Goal: Task Accomplishment & Management: Manage account settings

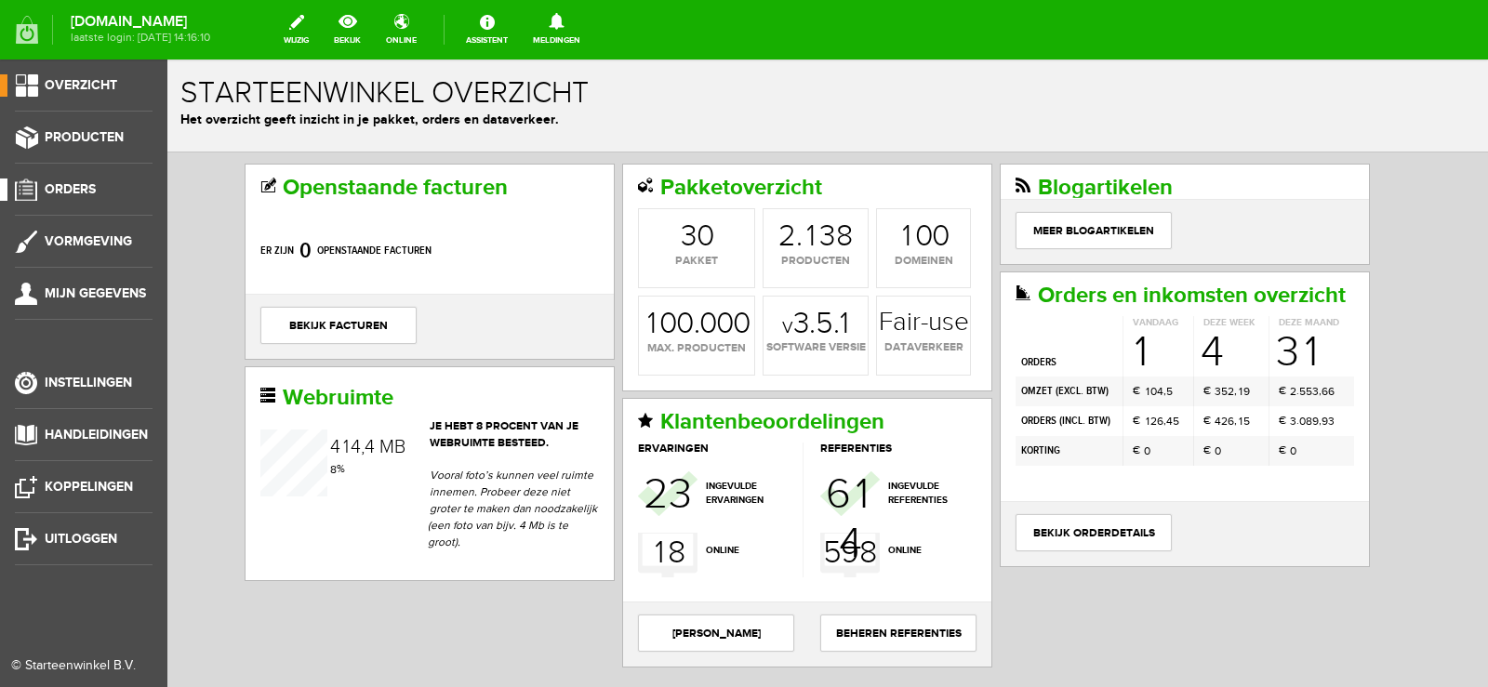
click at [90, 192] on span "Orders" at bounding box center [70, 189] width 51 height 16
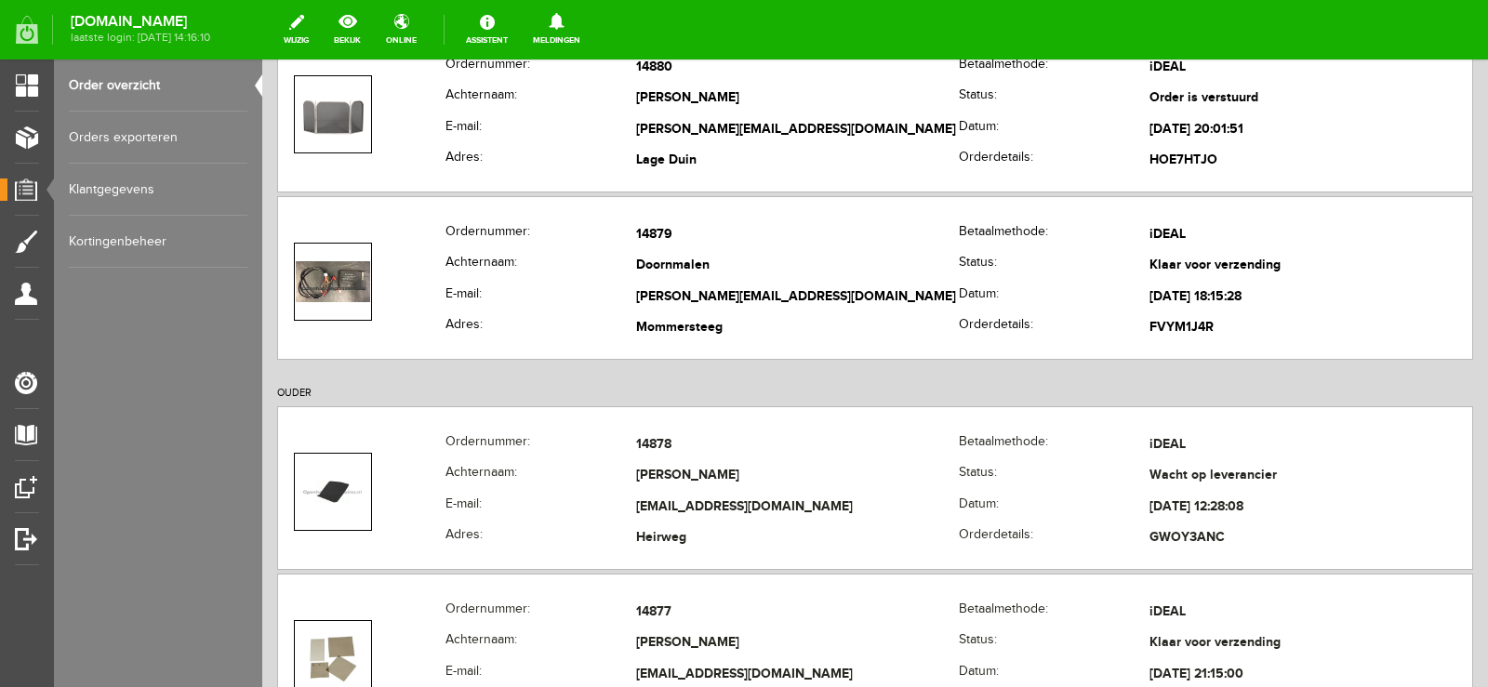
scroll to position [651, 0]
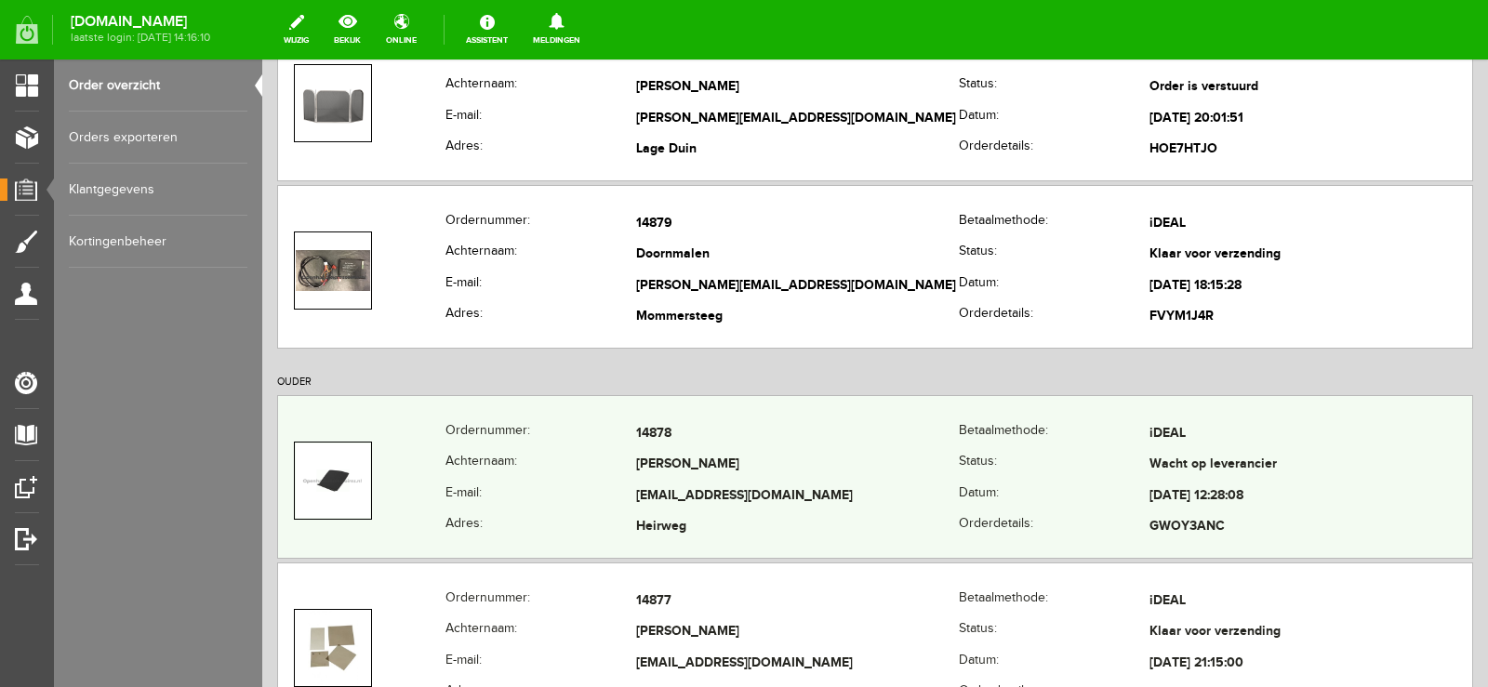
click at [796, 487] on td "[EMAIL_ADDRESS][DOMAIN_NAME]" at bounding box center [797, 497] width 323 height 32
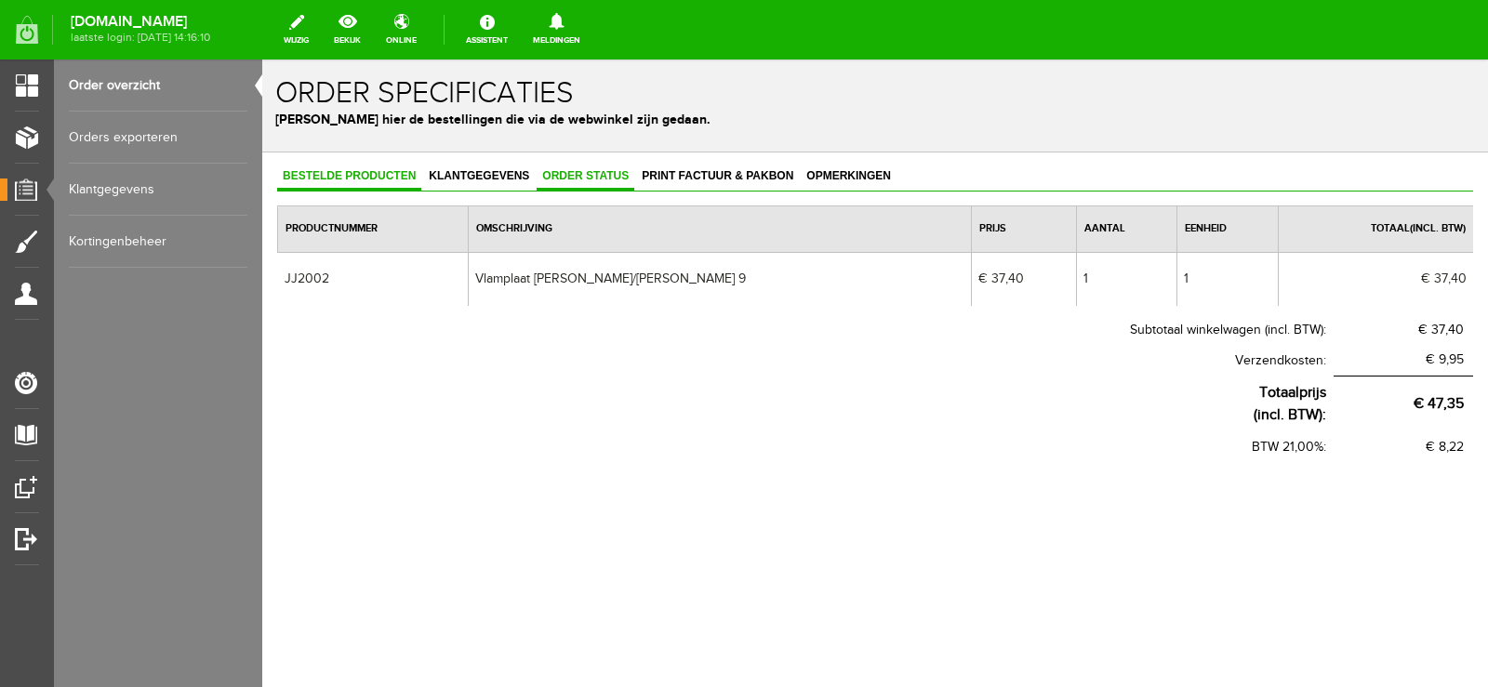
click at [578, 172] on span "Order status" at bounding box center [586, 175] width 98 height 13
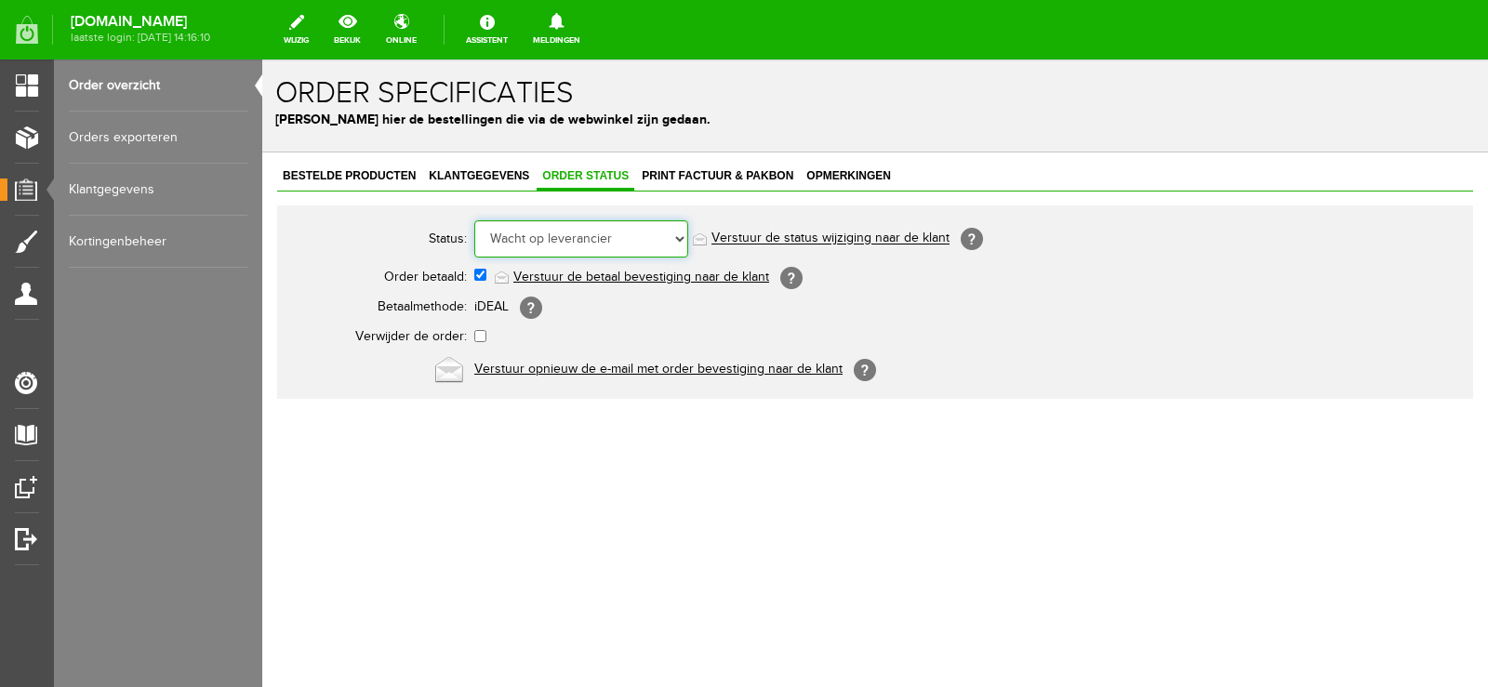
click at [678, 234] on select "Order niet afgerond Nieuw Order in behandeling Wacht op leverancier Wacht op be…" at bounding box center [581, 238] width 214 height 37
click at [474, 220] on select "Order niet afgerond Nieuw Order in behandeling Wacht op leverancier Wacht op be…" at bounding box center [581, 238] width 214 height 37
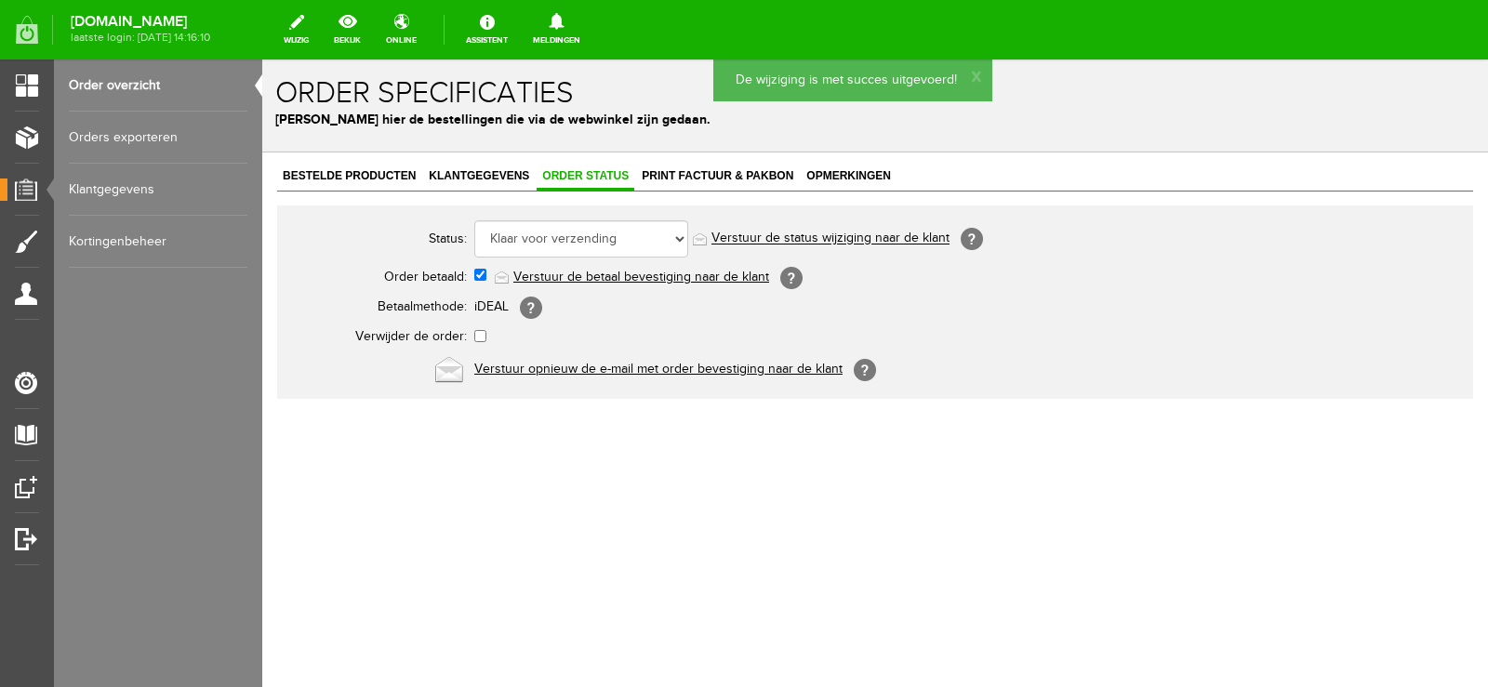
click at [862, 240] on link "Verstuur de status wijziging naar de klant" at bounding box center [830, 239] width 238 height 15
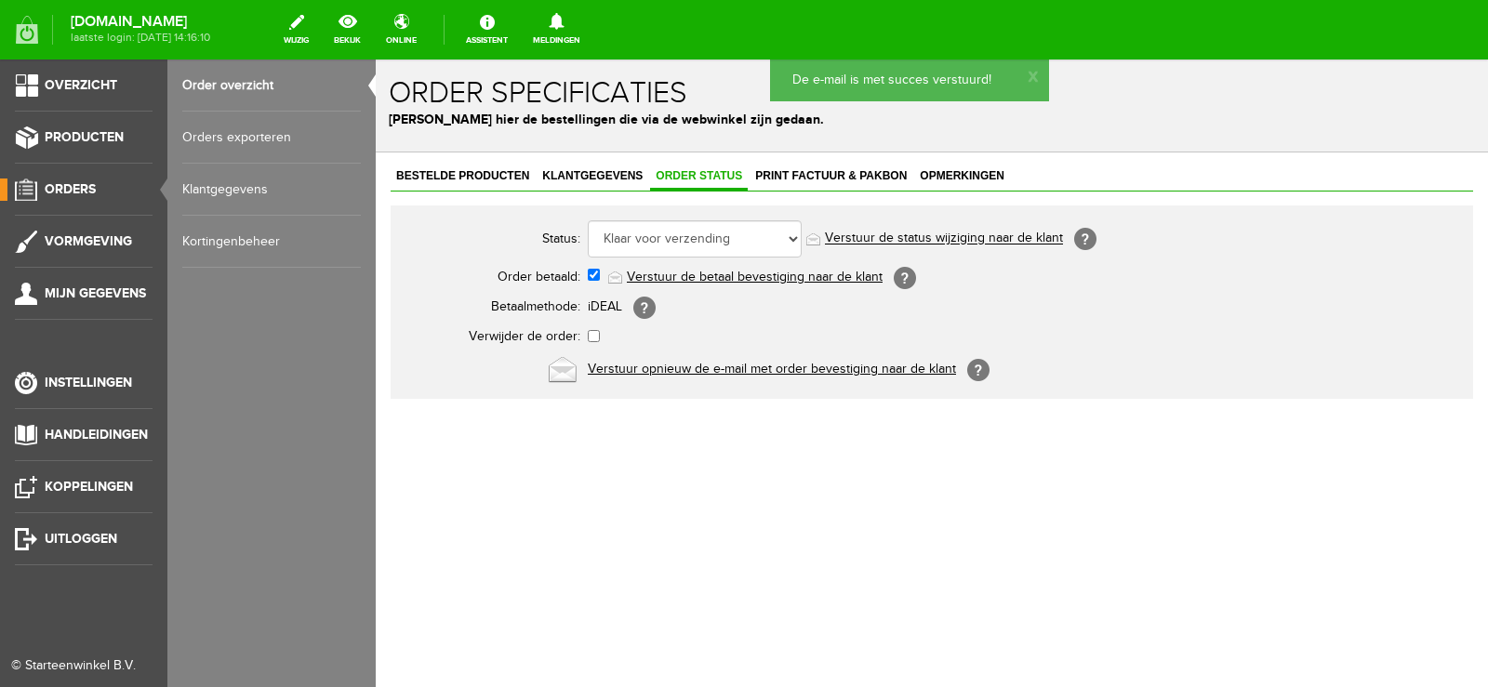
click at [69, 185] on span "Orders" at bounding box center [70, 189] width 51 height 16
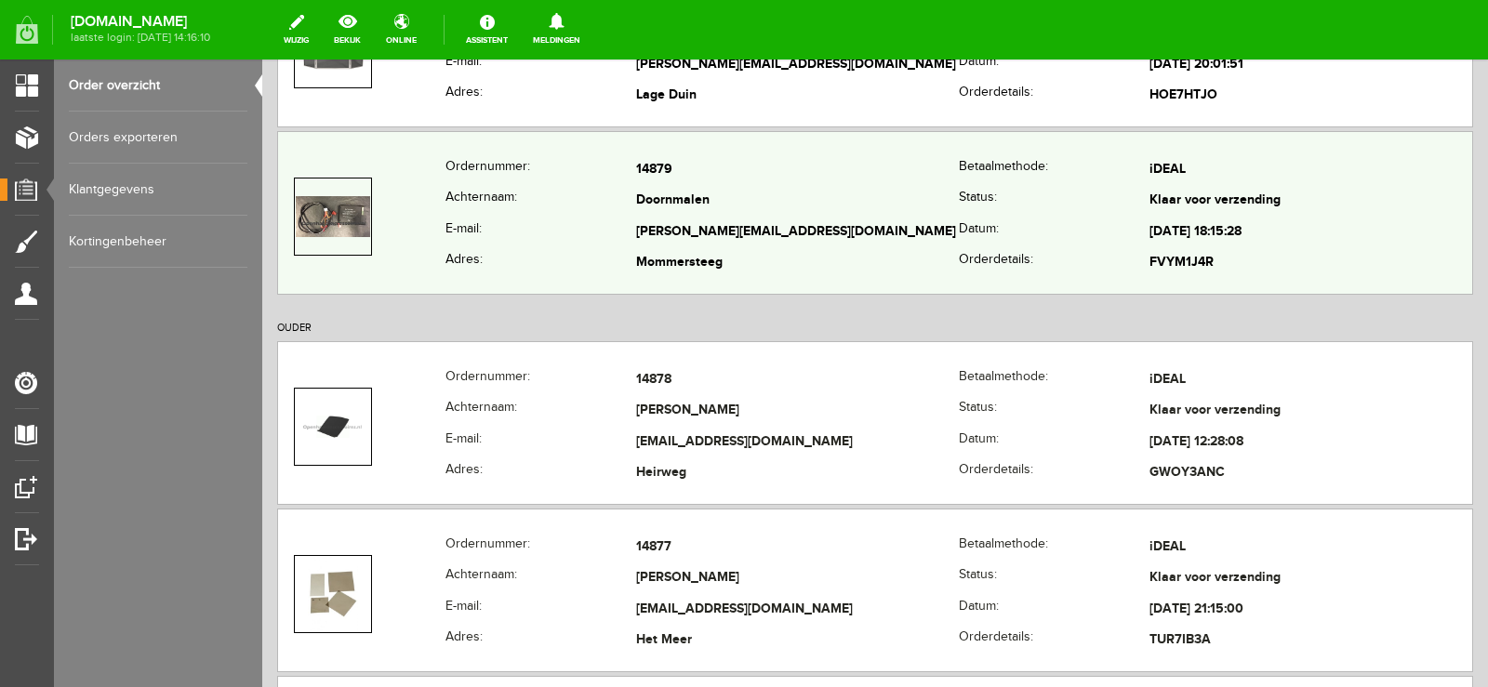
scroll to position [744, 0]
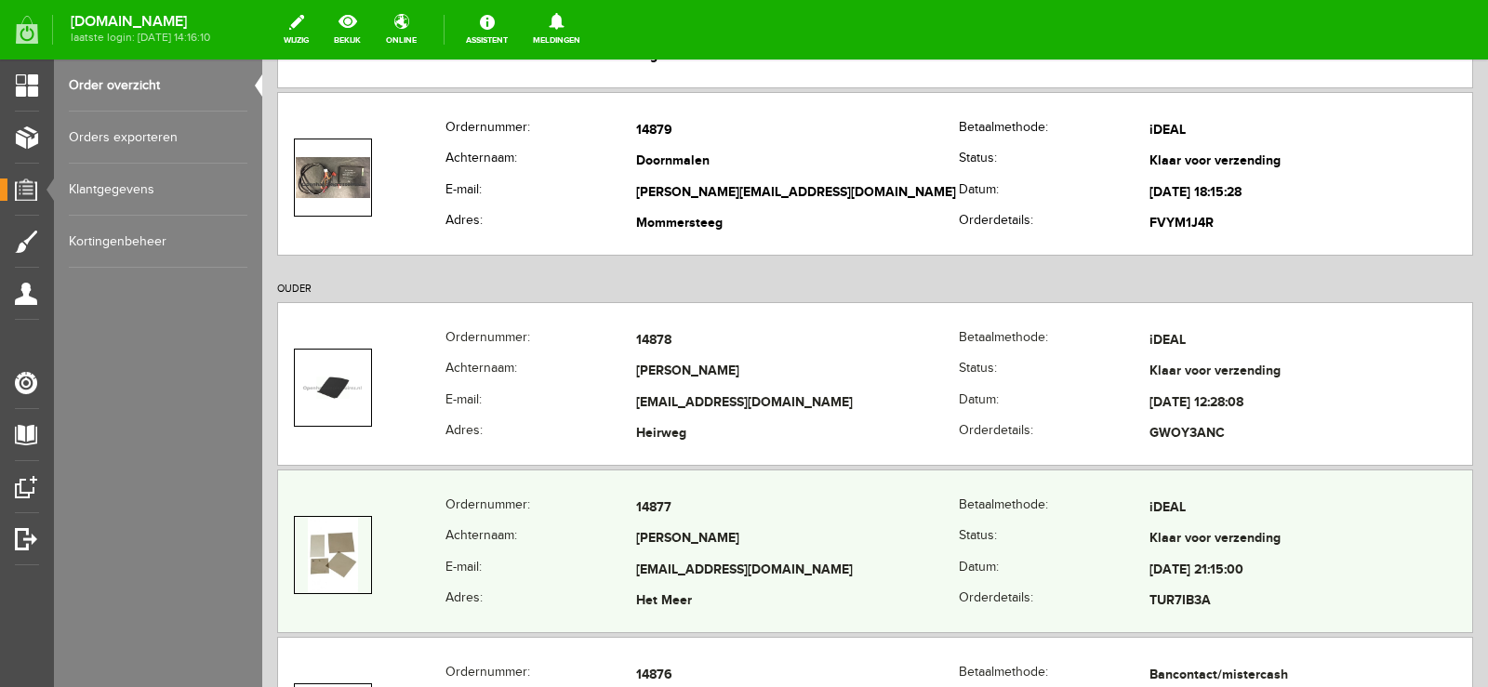
click at [799, 533] on td "[PERSON_NAME]" at bounding box center [797, 541] width 323 height 32
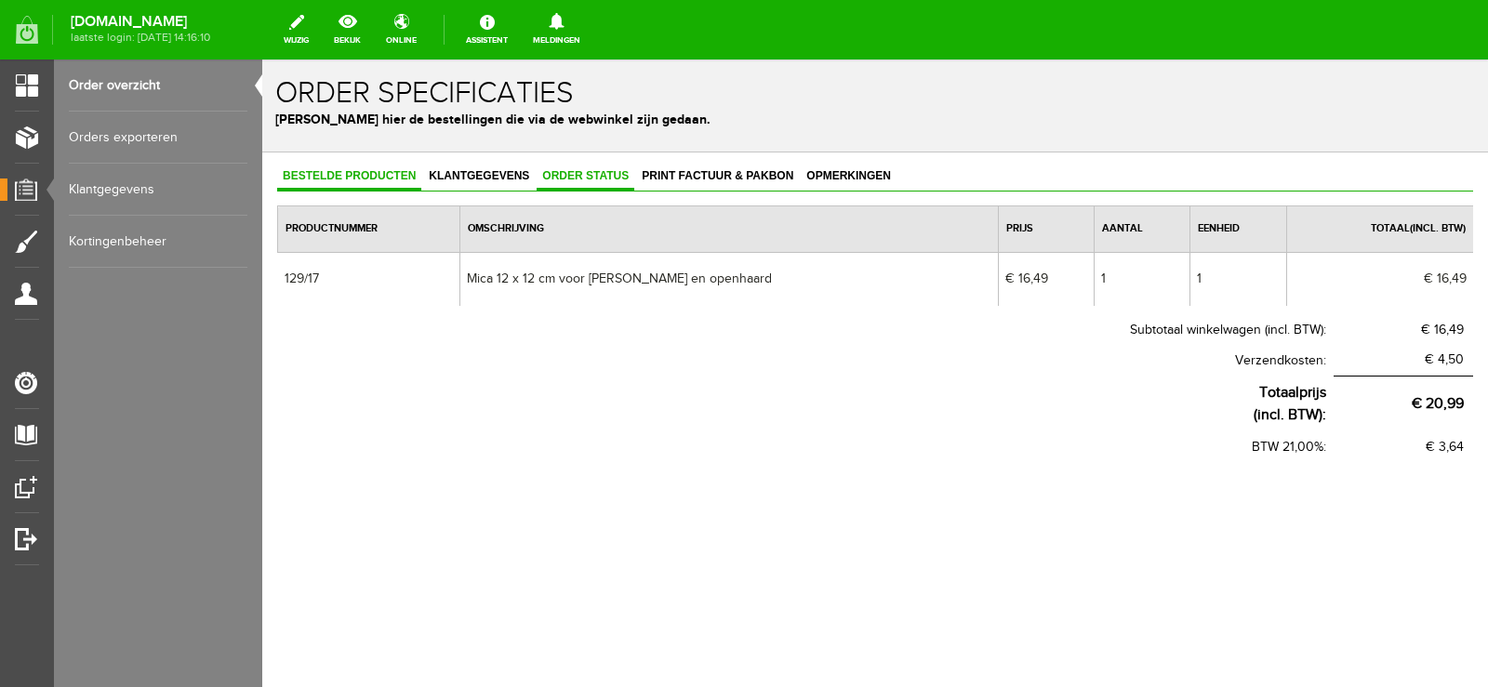
click at [593, 175] on span "Order status" at bounding box center [586, 175] width 98 height 13
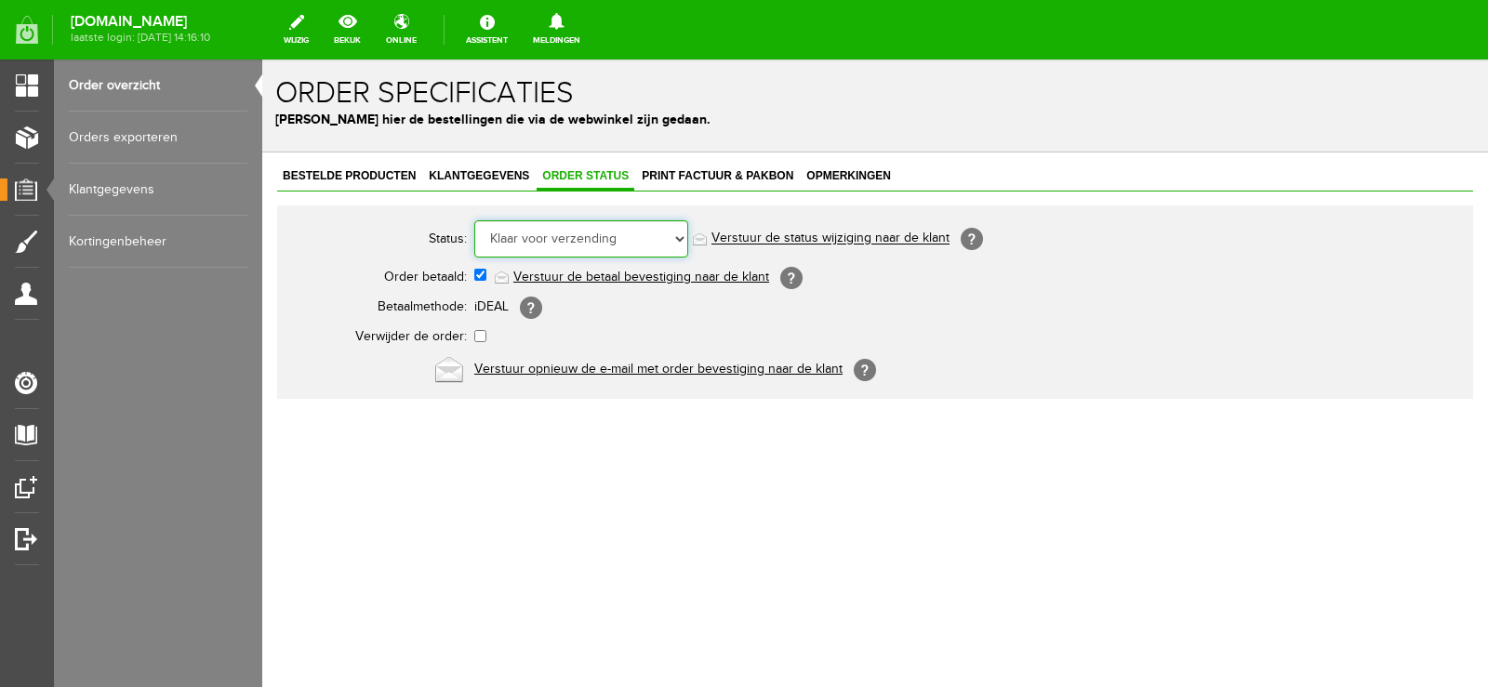
click at [683, 237] on select "Order niet afgerond Nieuw Order in behandeling Wacht op leverancier Wacht op be…" at bounding box center [581, 238] width 214 height 37
click at [474, 220] on select "Order niet afgerond Nieuw Order in behandeling Wacht op leverancier Wacht op be…" at bounding box center [581, 238] width 214 height 37
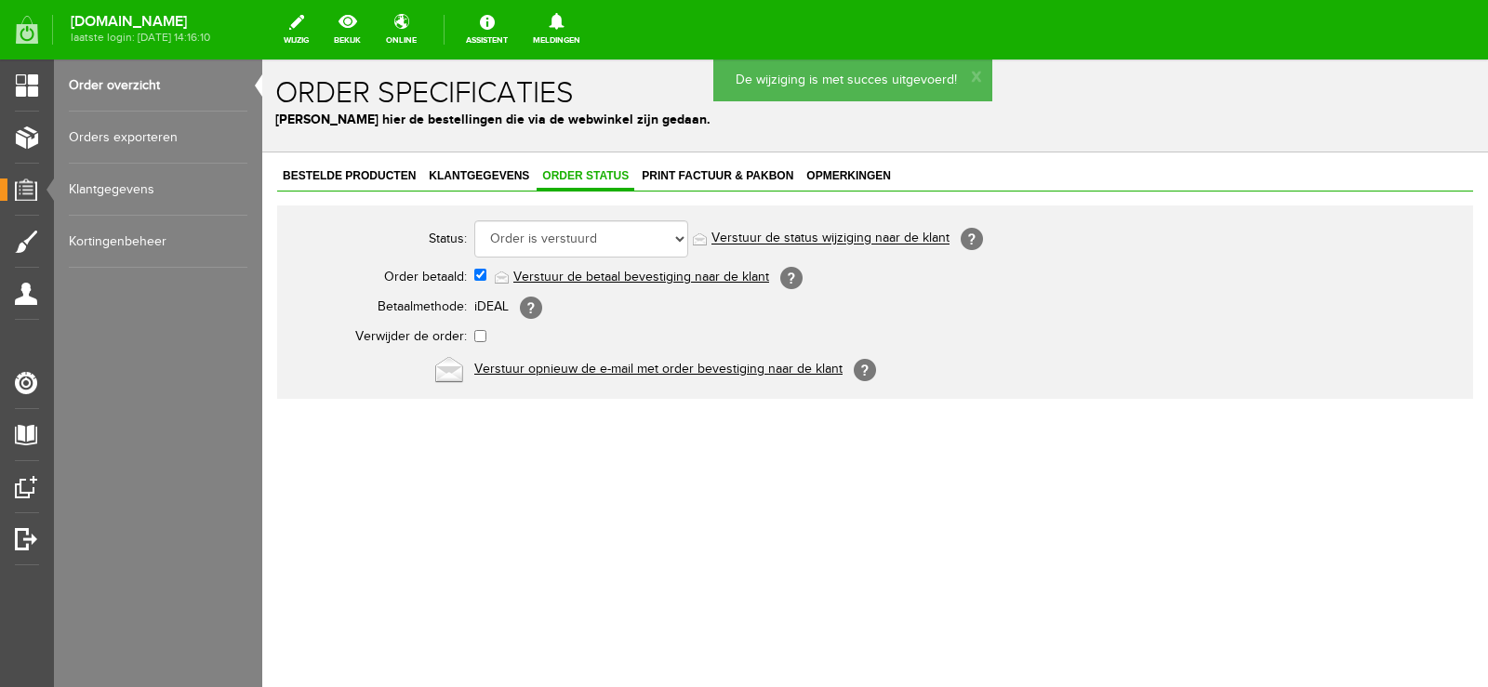
click at [852, 234] on link "Verstuur de status wijziging naar de klant" at bounding box center [830, 239] width 238 height 15
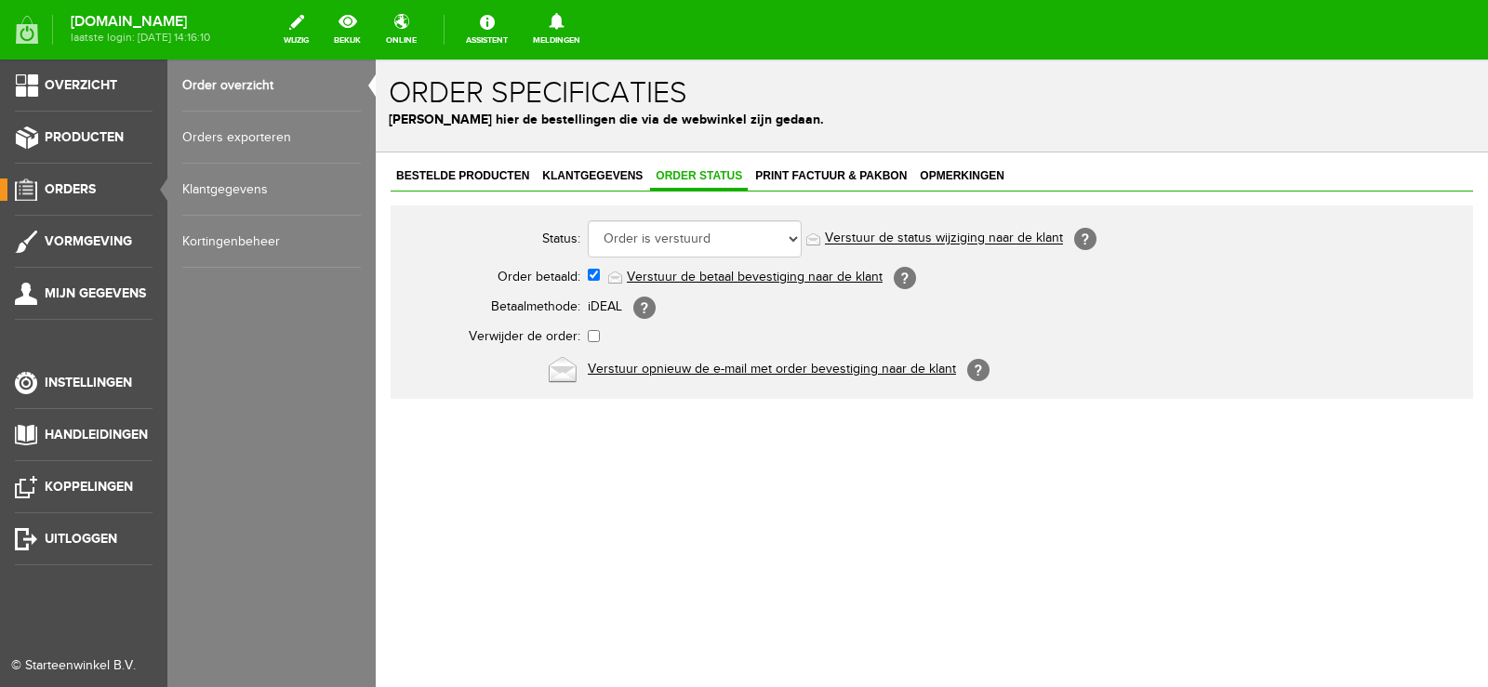
click at [79, 187] on span "Orders" at bounding box center [70, 189] width 51 height 16
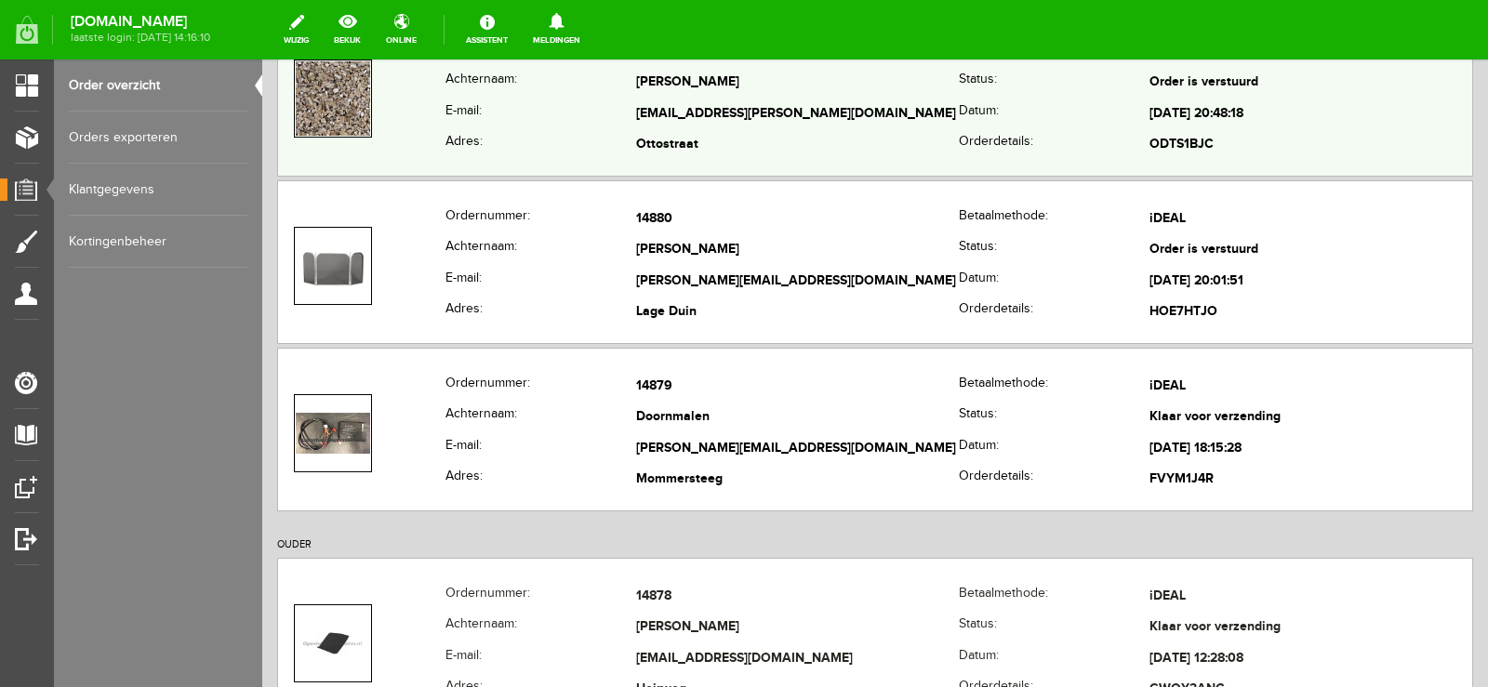
scroll to position [558, 0]
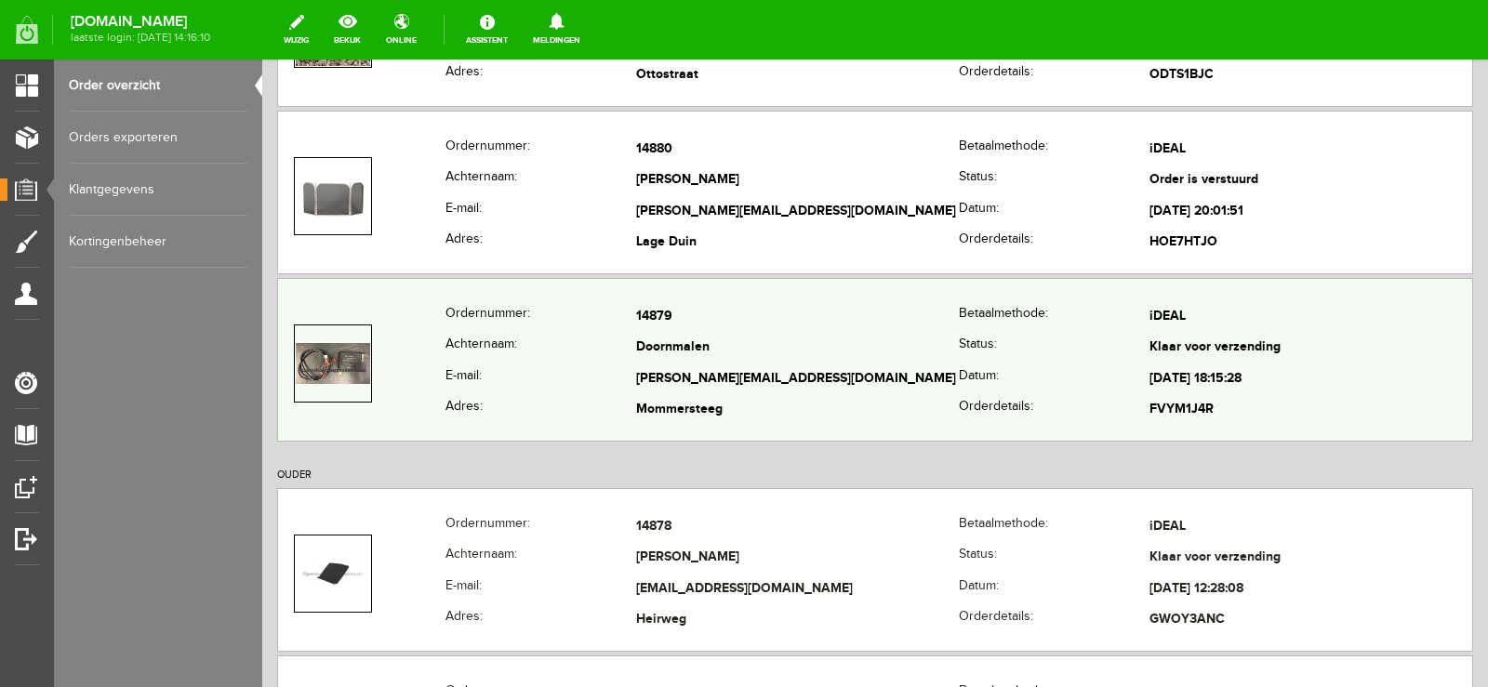
click at [902, 361] on td "Doornmalen" at bounding box center [797, 349] width 323 height 32
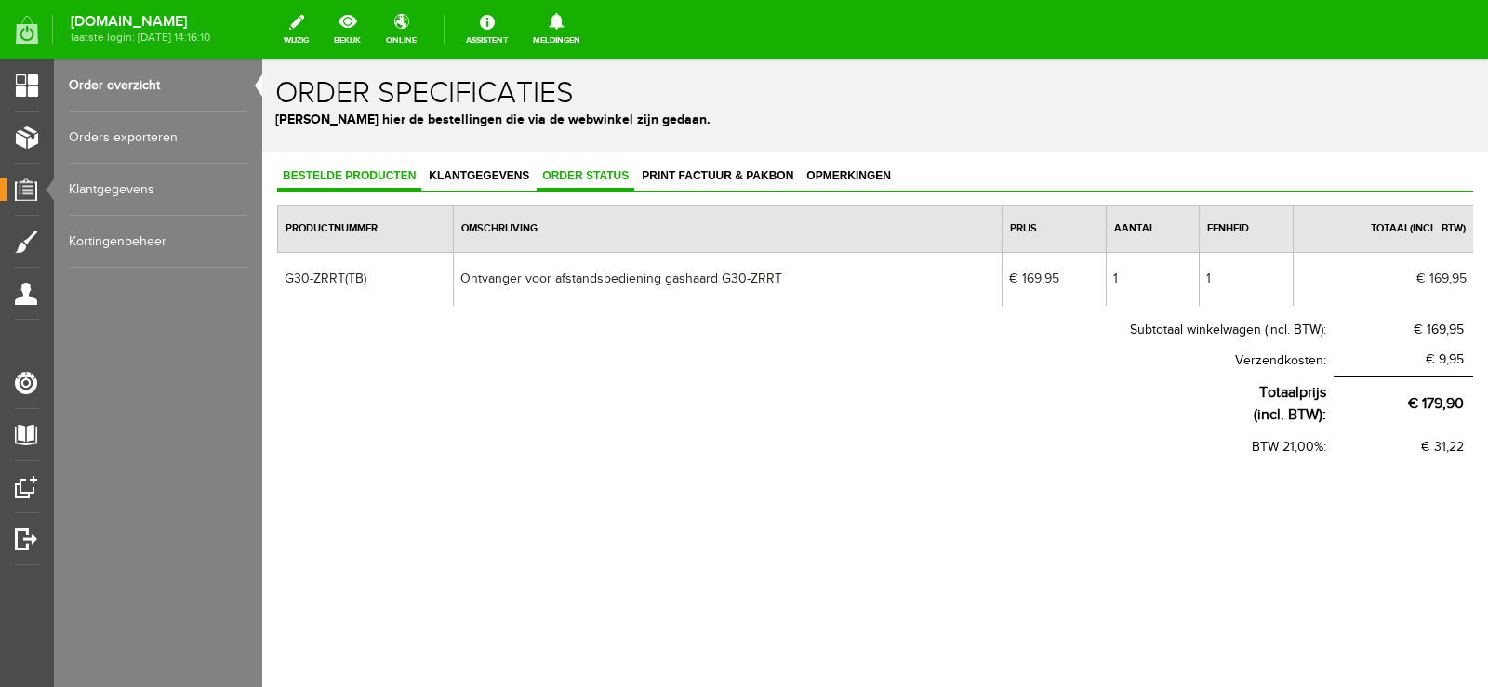
click at [593, 177] on span "Order status" at bounding box center [586, 175] width 98 height 13
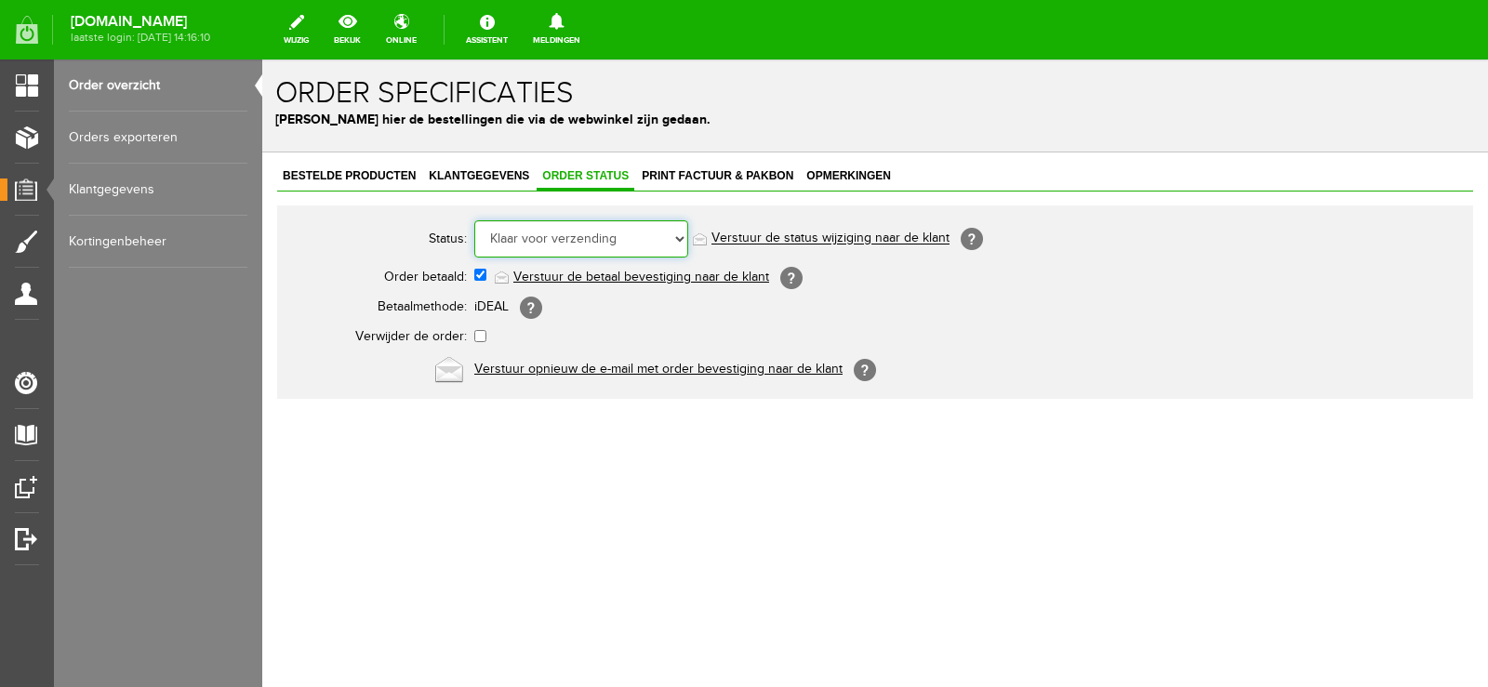
click at [679, 237] on select "Order niet afgerond Nieuw Order in behandeling Wacht op leverancier Wacht op be…" at bounding box center [581, 238] width 214 height 37
select select "5"
click at [474, 220] on select "Order niet afgerond Nieuw Order in behandeling Wacht op leverancier Wacht op be…" at bounding box center [581, 238] width 214 height 37
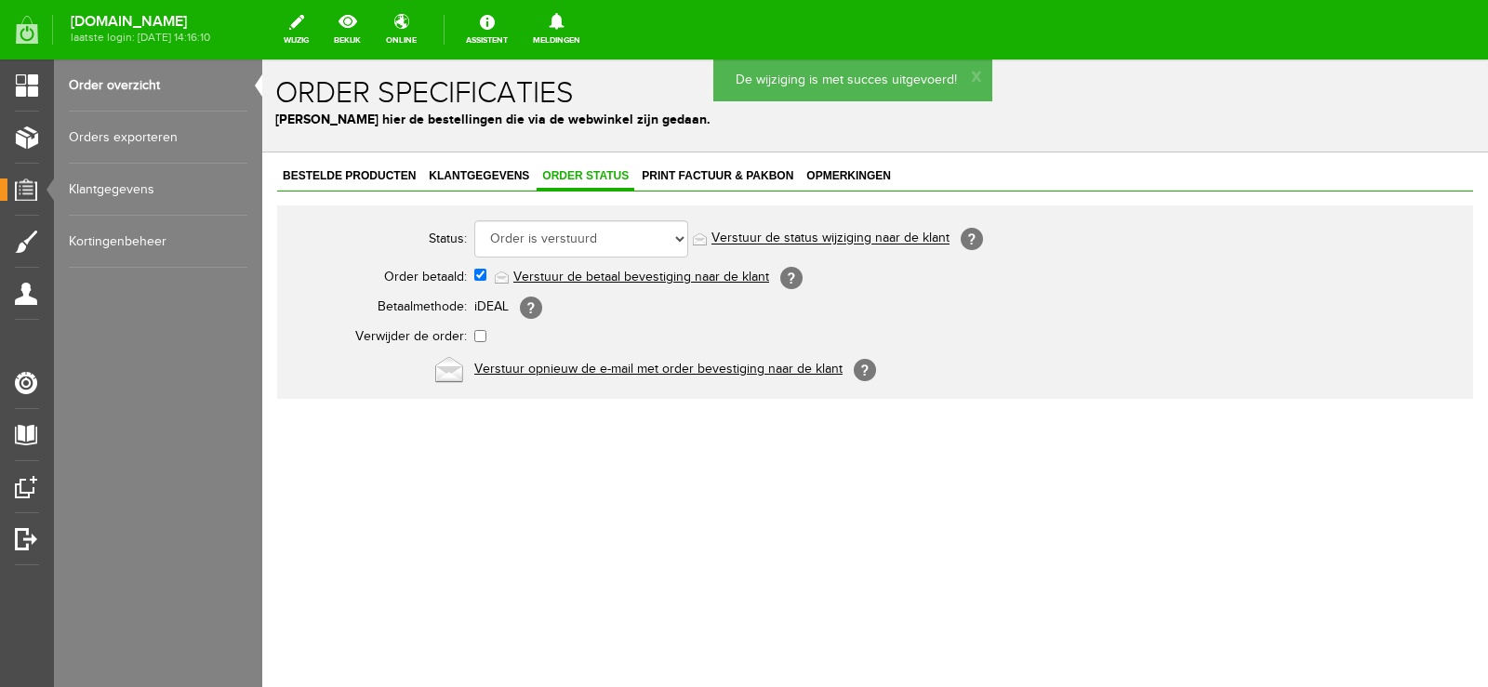
click at [897, 240] on link "Verstuur de status wijziging naar de klant" at bounding box center [830, 239] width 238 height 15
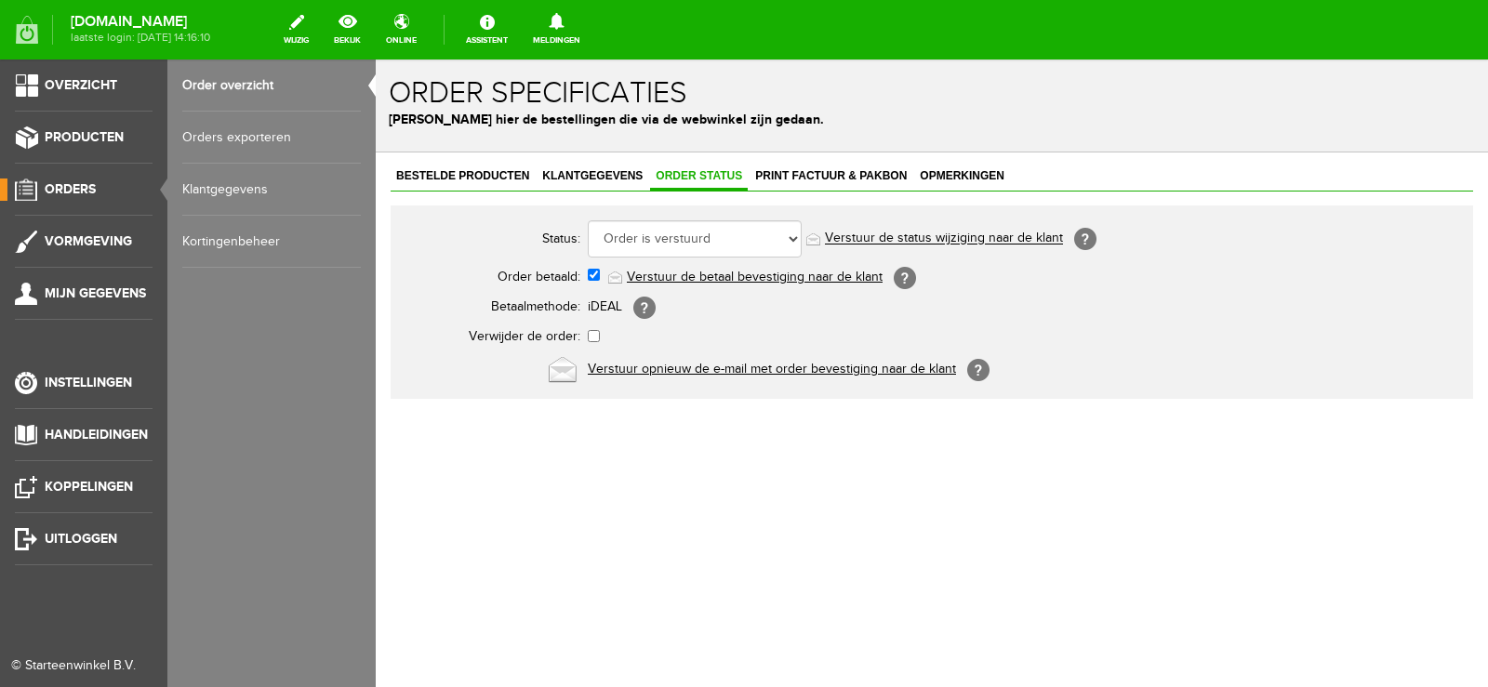
click at [85, 192] on span "Orders" at bounding box center [70, 189] width 51 height 16
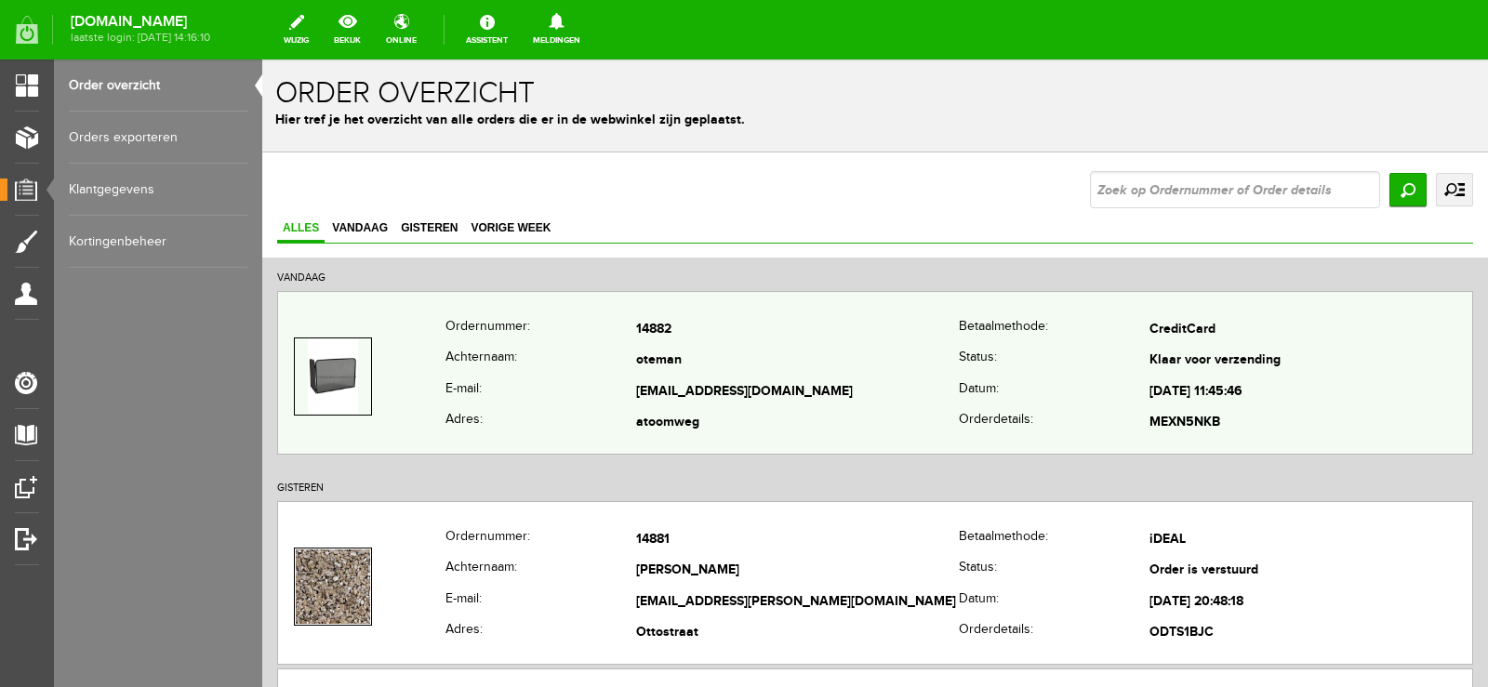
click at [790, 381] on td "[EMAIL_ADDRESS][DOMAIN_NAME]" at bounding box center [797, 393] width 323 height 32
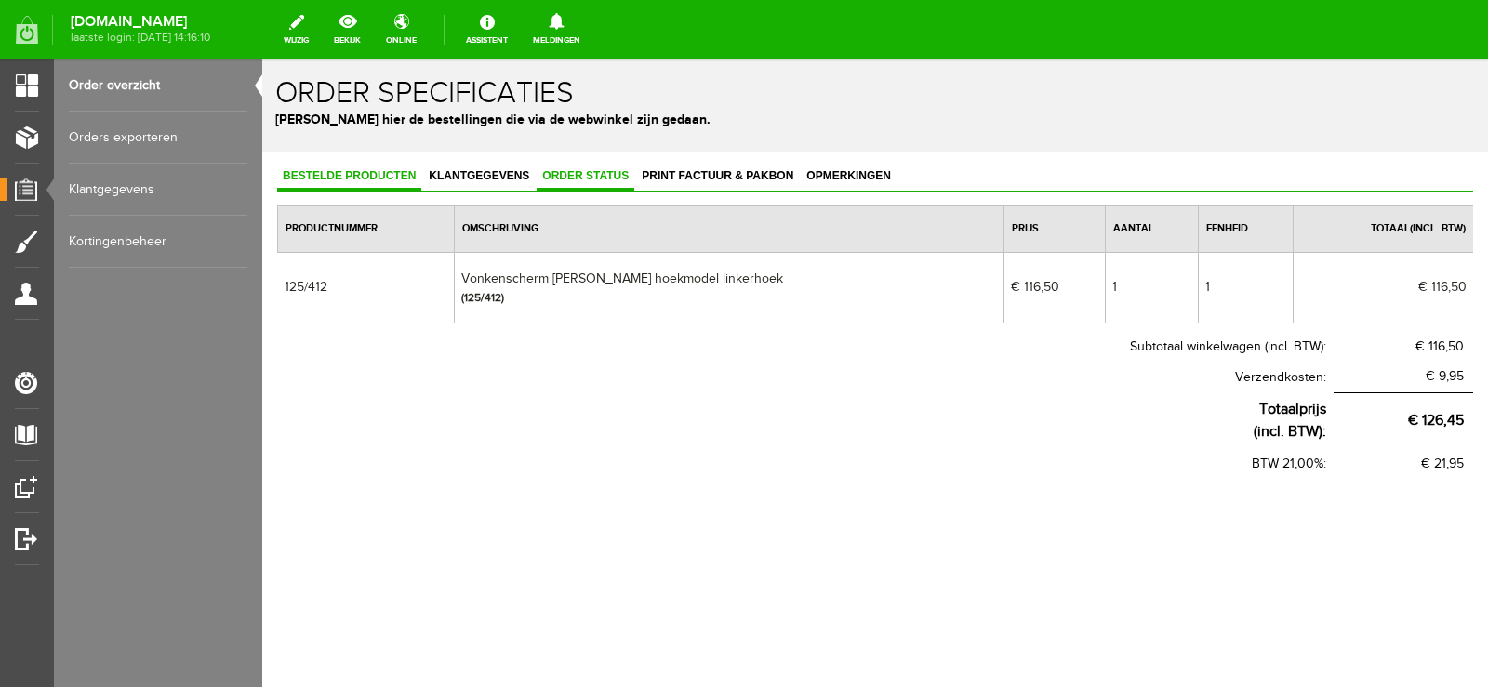
click at [574, 174] on span "Order status" at bounding box center [586, 175] width 98 height 13
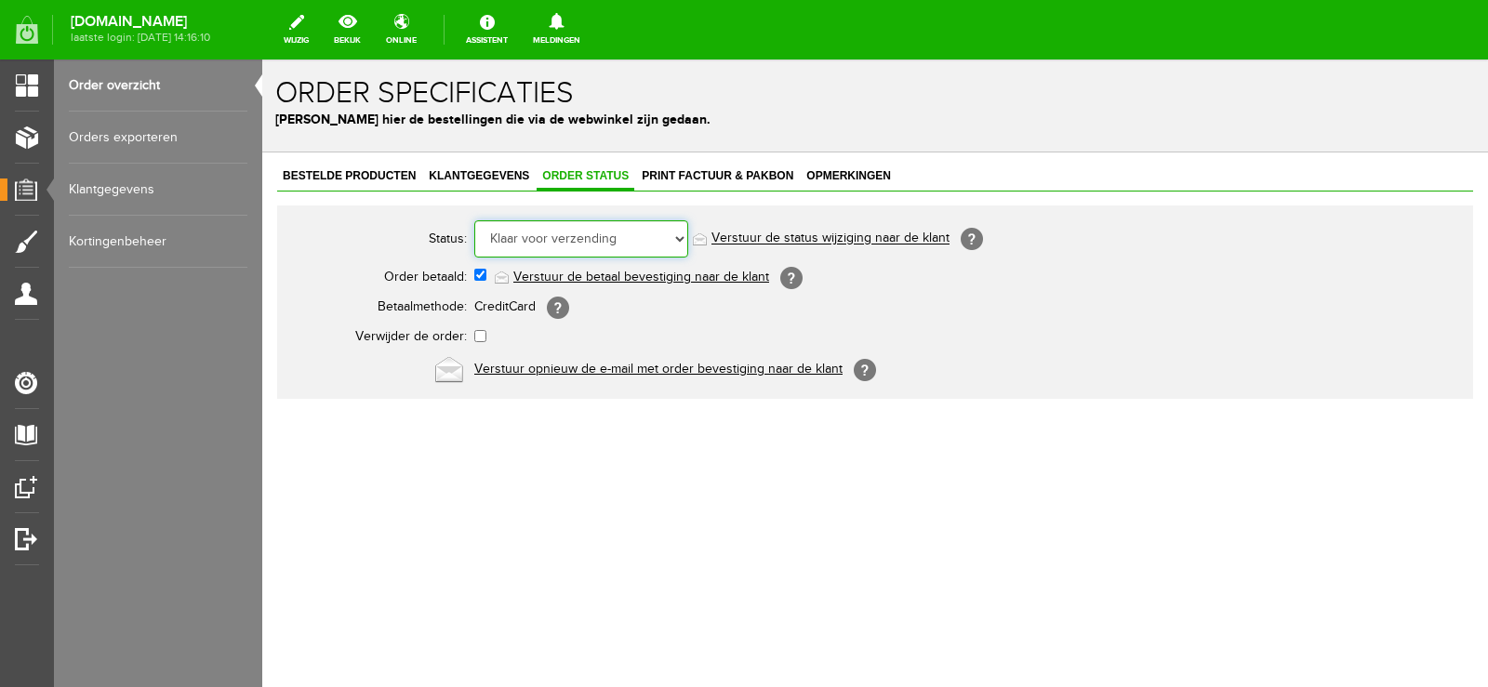
click at [681, 235] on select "Order niet afgerond Nieuw Order in behandeling Wacht op leverancier Wacht op be…" at bounding box center [581, 238] width 214 height 37
select select "5"
click at [474, 220] on select "Order niet afgerond Nieuw Order in behandeling Wacht op leverancier Wacht op be…" at bounding box center [581, 238] width 214 height 37
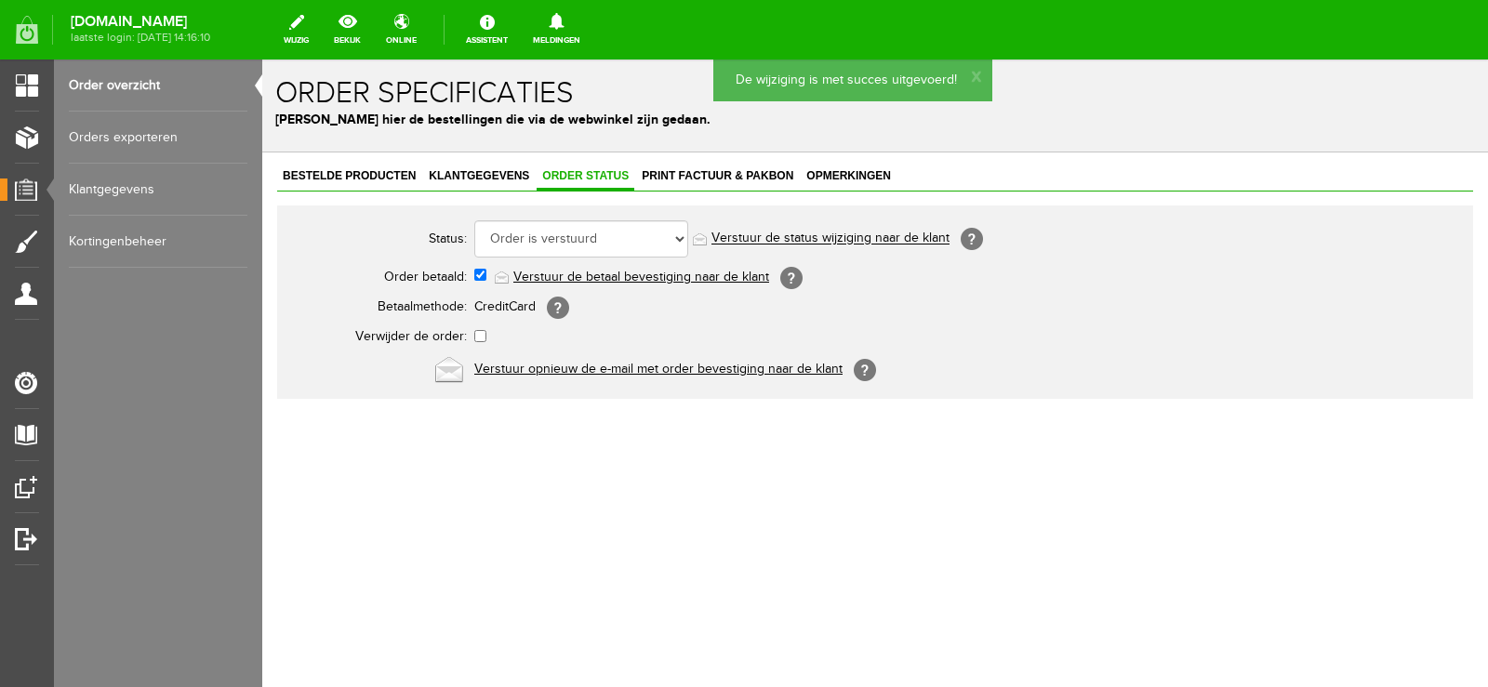
click at [868, 235] on link "Verstuur de status wijziging naar de klant" at bounding box center [830, 239] width 238 height 15
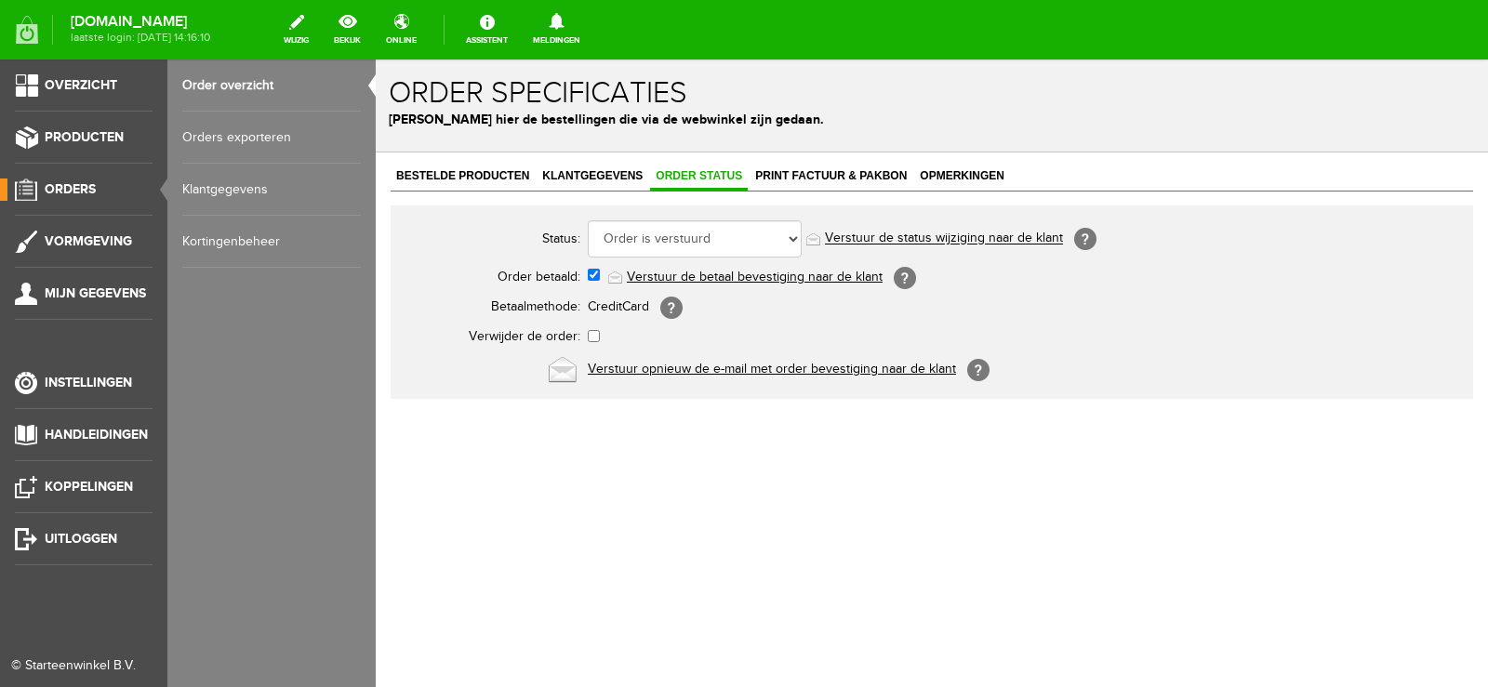
click at [83, 185] on span "Orders" at bounding box center [70, 189] width 51 height 16
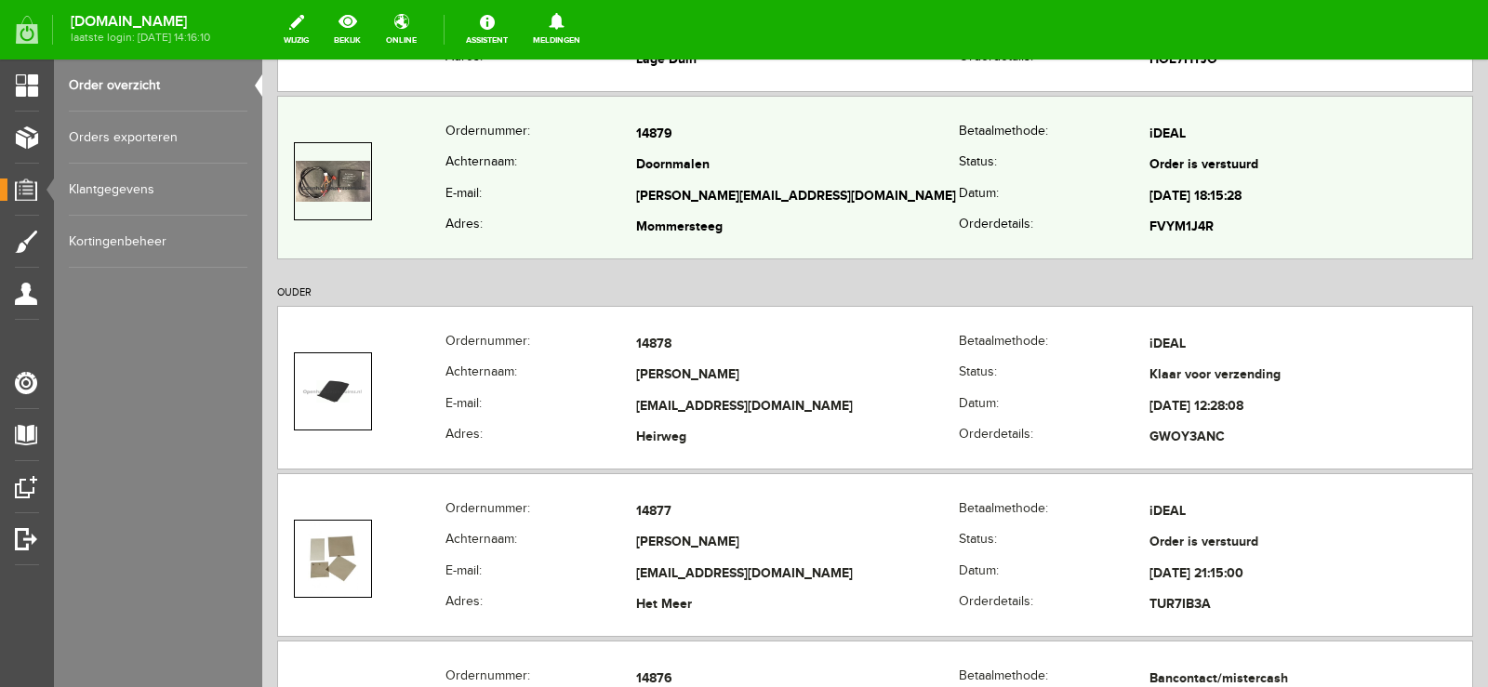
scroll to position [744, 0]
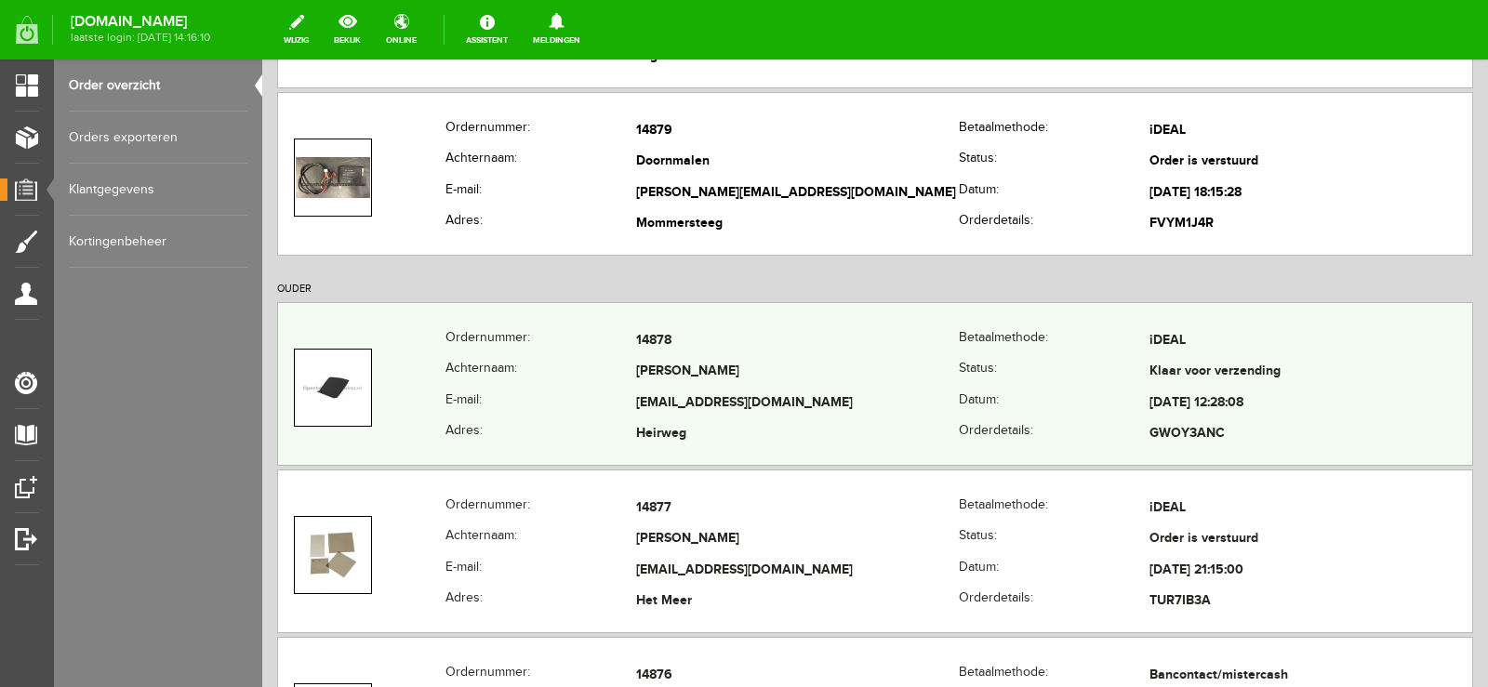
click at [848, 381] on td "[PERSON_NAME]" at bounding box center [797, 373] width 323 height 32
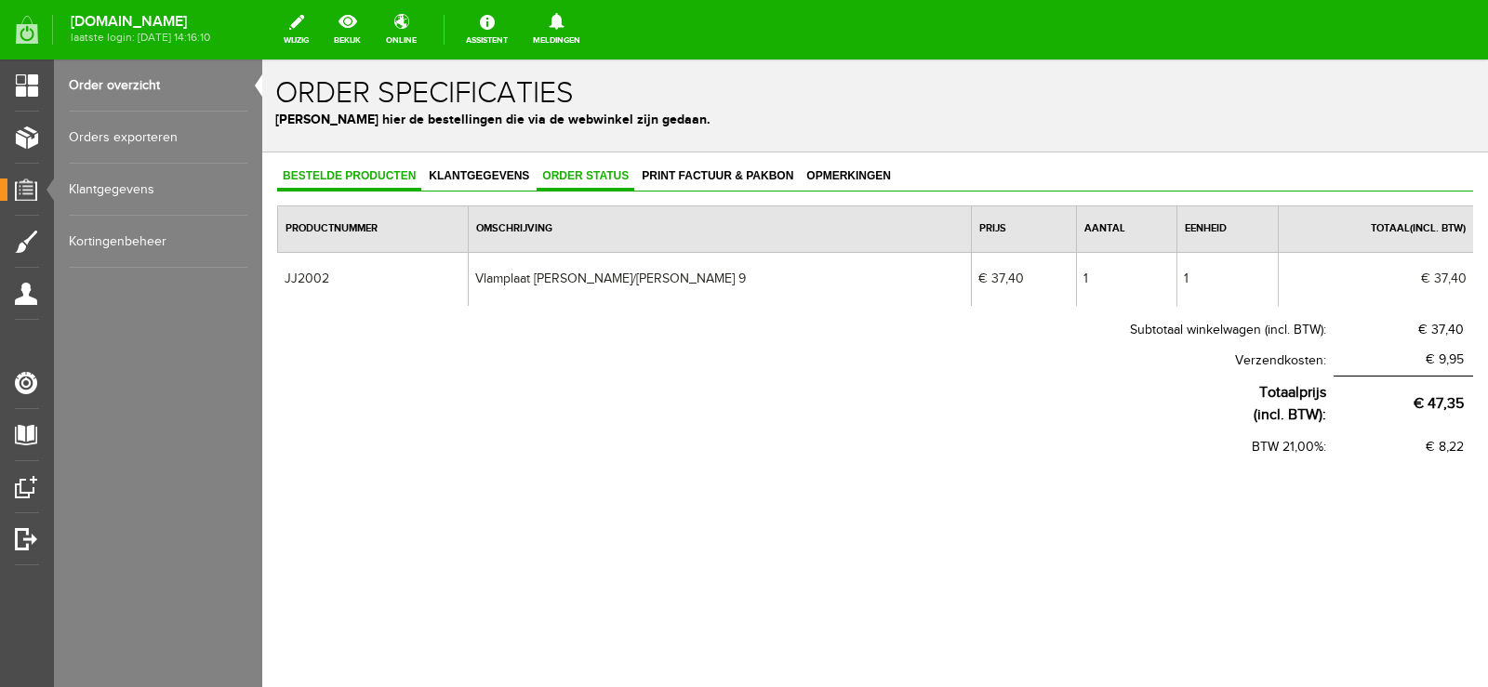
click at [591, 172] on span "Order status" at bounding box center [586, 175] width 98 height 13
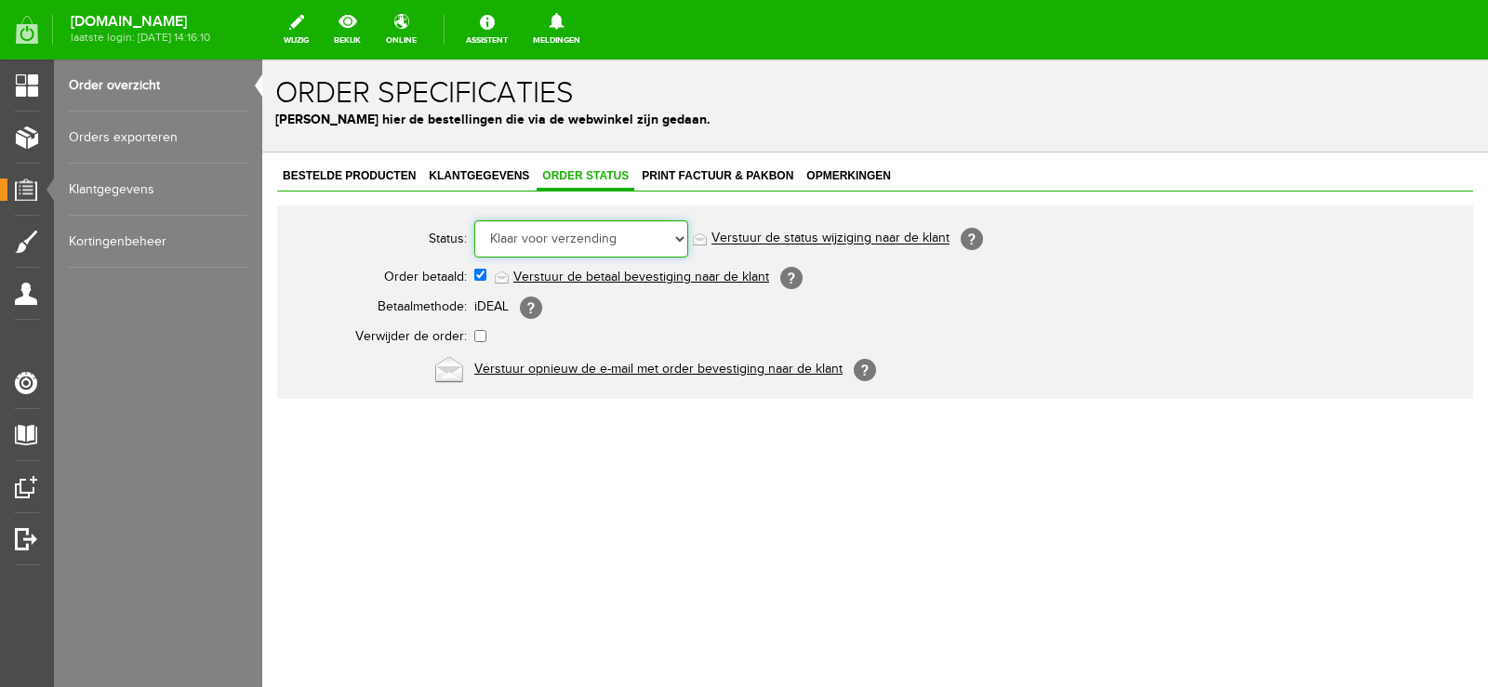
click at [682, 235] on select "Order niet afgerond Nieuw Order in behandeling Wacht op leverancier Wacht op be…" at bounding box center [581, 238] width 214 height 37
select select "5"
click at [474, 220] on select "Order niet afgerond Nieuw Order in behandeling Wacht op leverancier Wacht op be…" at bounding box center [581, 238] width 214 height 37
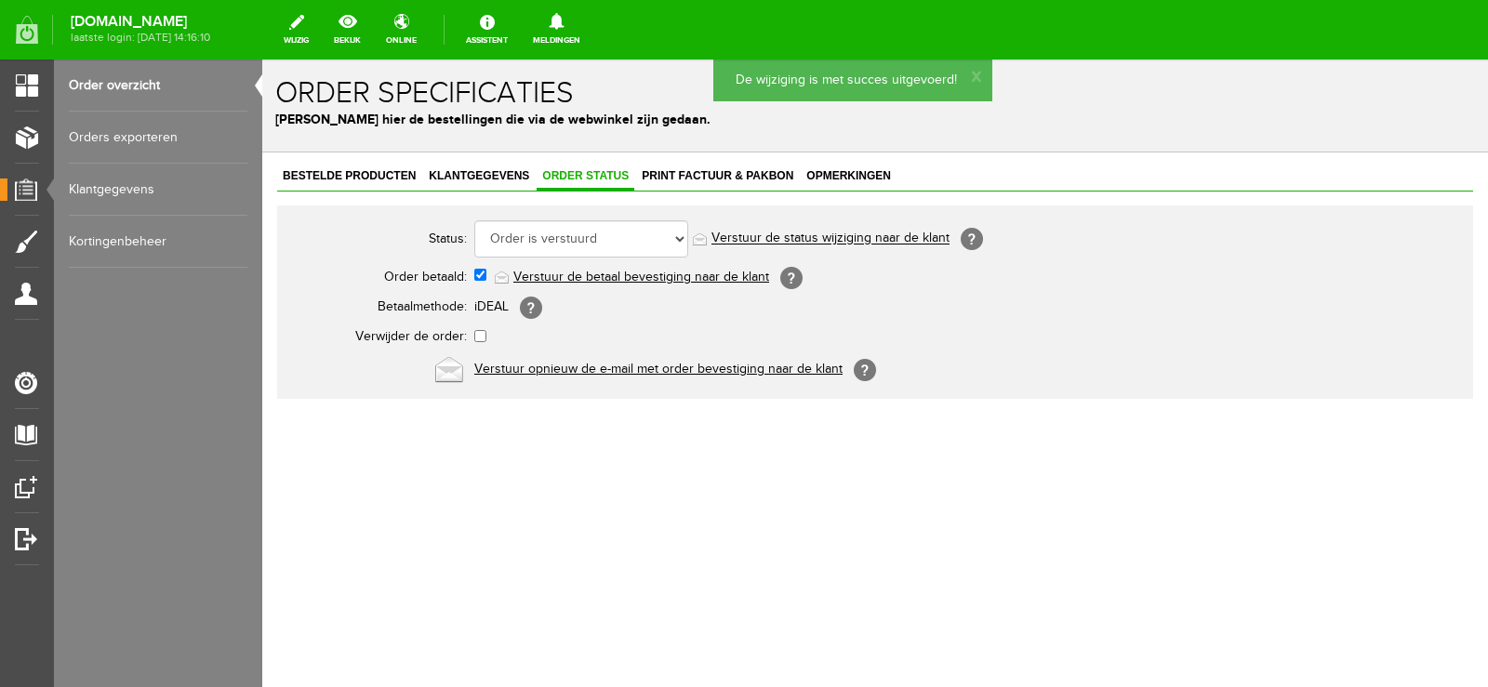
click at [861, 241] on link "Verstuur de status wijziging naar de klant" at bounding box center [830, 239] width 238 height 15
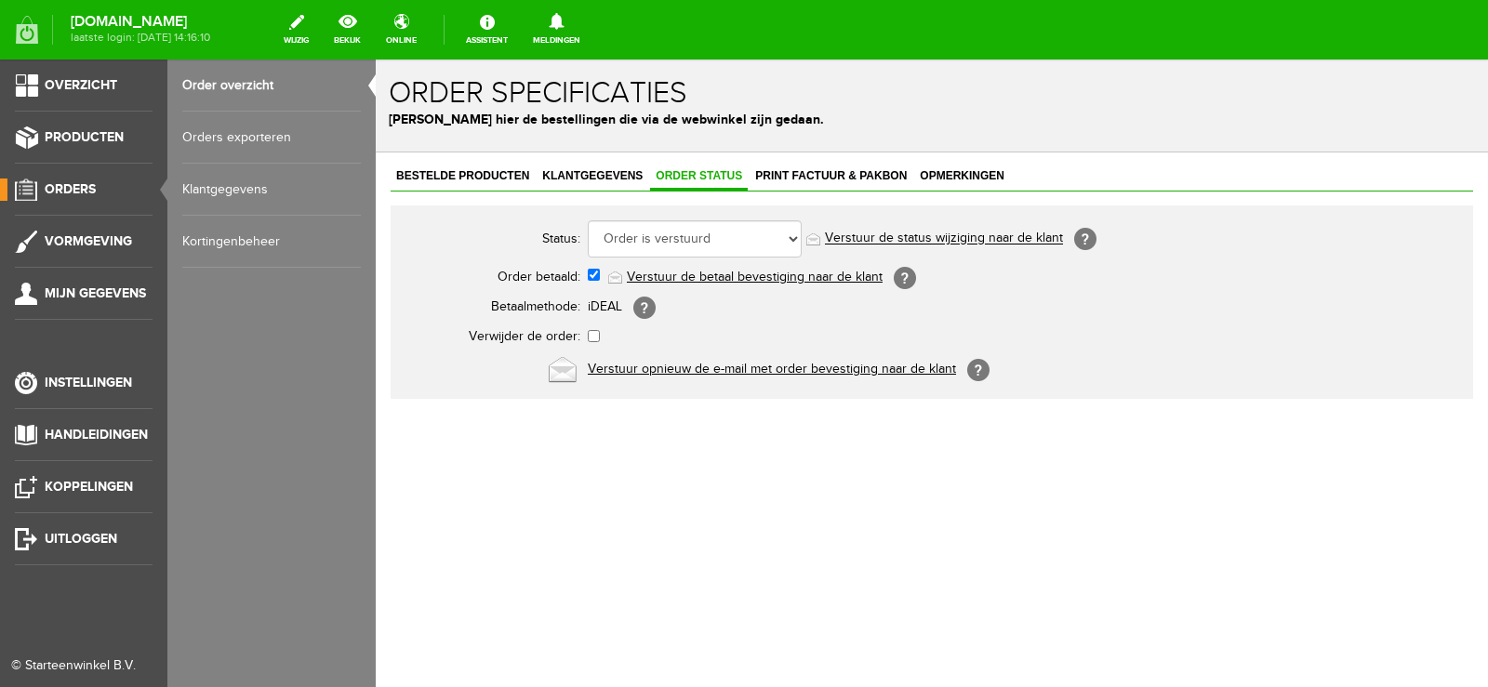
click at [68, 191] on span "Orders" at bounding box center [70, 189] width 51 height 16
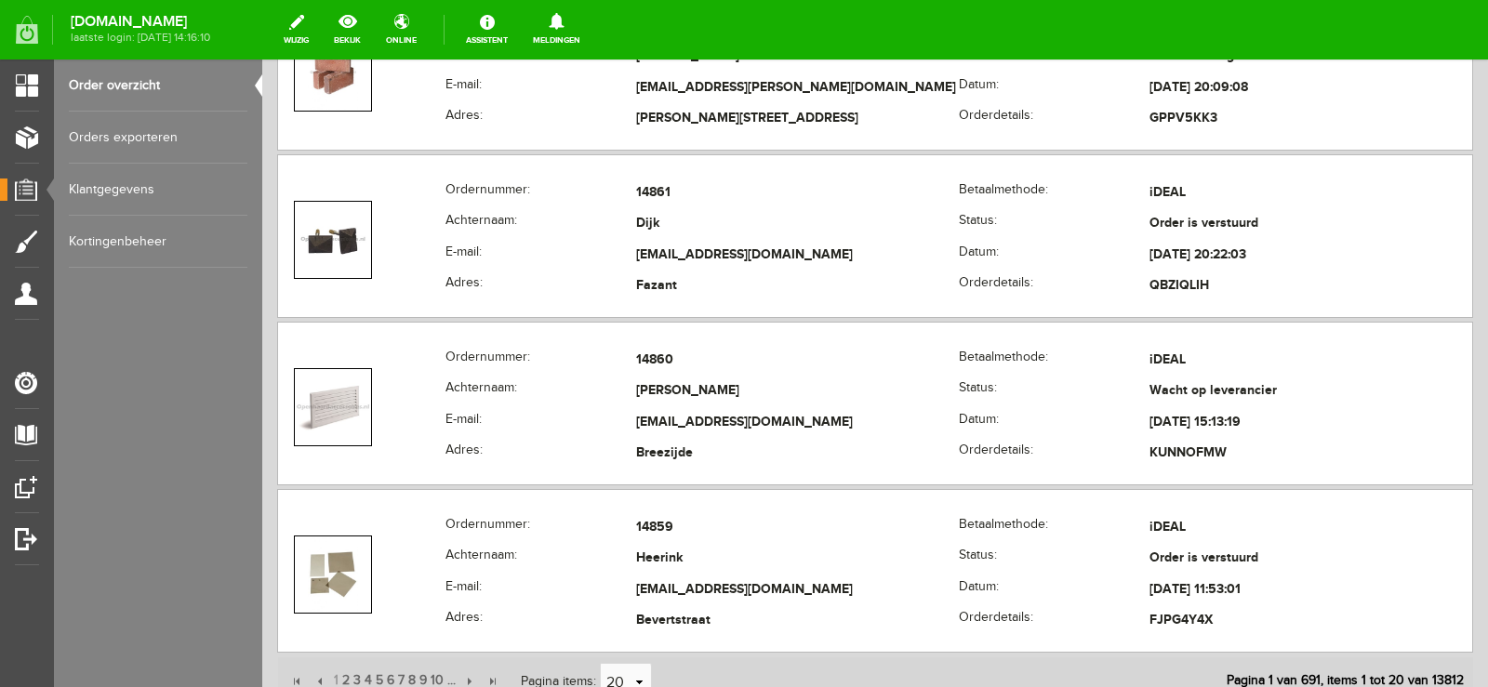
scroll to position [3813, 0]
